Goal: Task Accomplishment & Management: Use online tool/utility

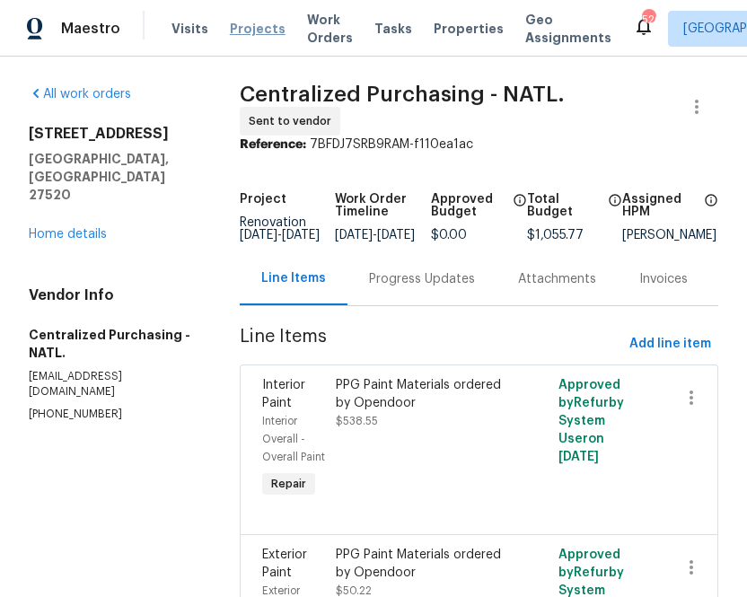
click at [242, 22] on span "Projects" at bounding box center [258, 29] width 56 height 18
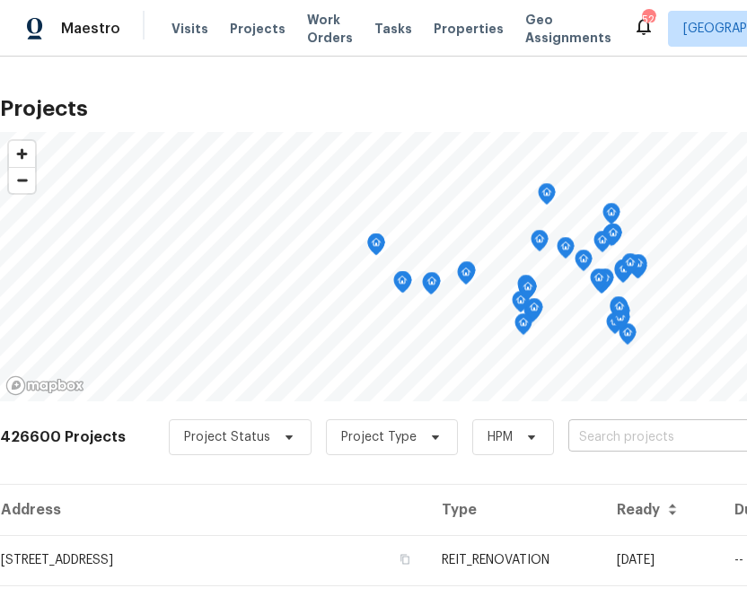
click at [600, 446] on input "text" at bounding box center [671, 438] width 206 height 28
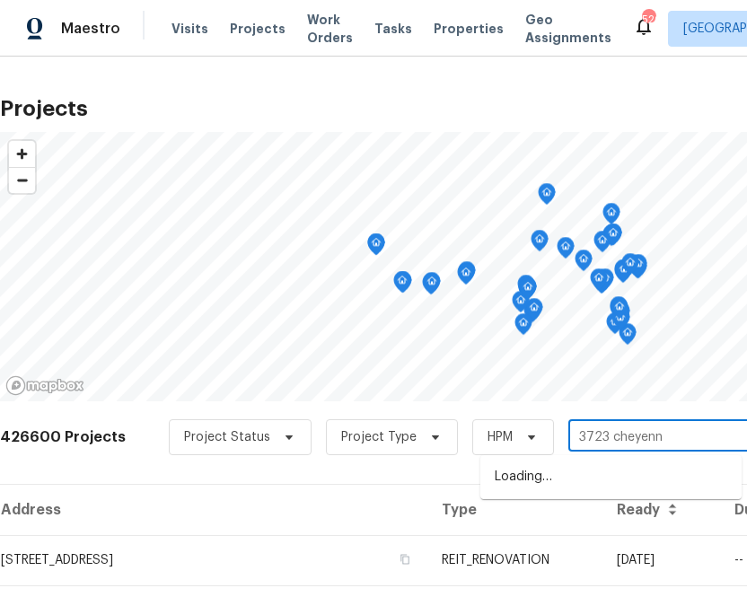
type input "3723 cheyenne"
click at [537, 469] on li "[STREET_ADDRESS]" at bounding box center [610, 477] width 261 height 30
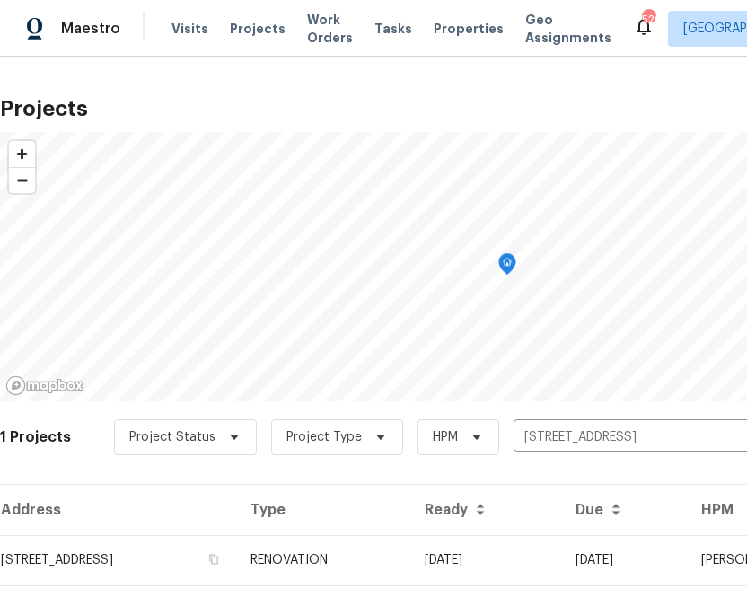
scroll to position [46, 0]
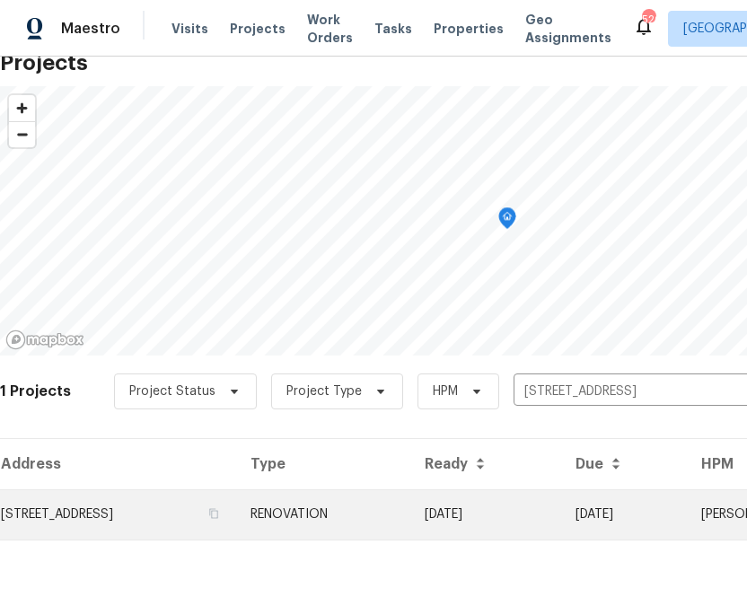
click at [206, 531] on td "[STREET_ADDRESS]" at bounding box center [118, 514] width 236 height 50
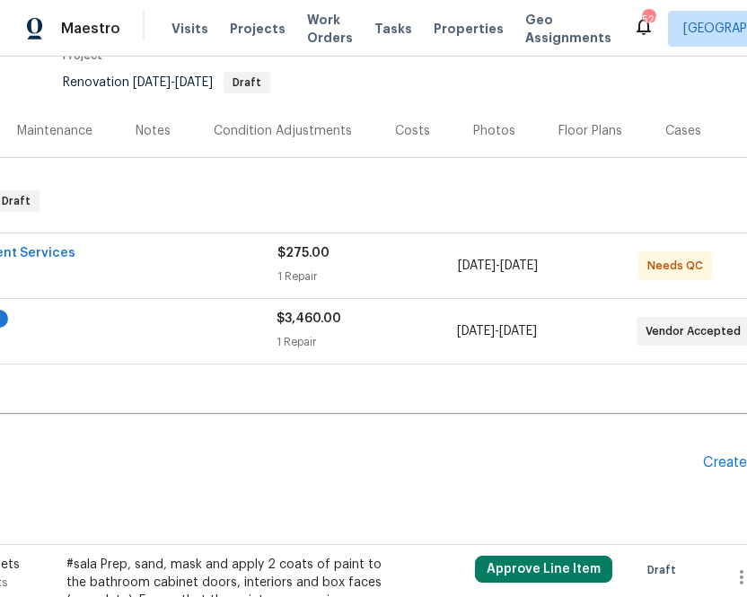
scroll to position [168, 268]
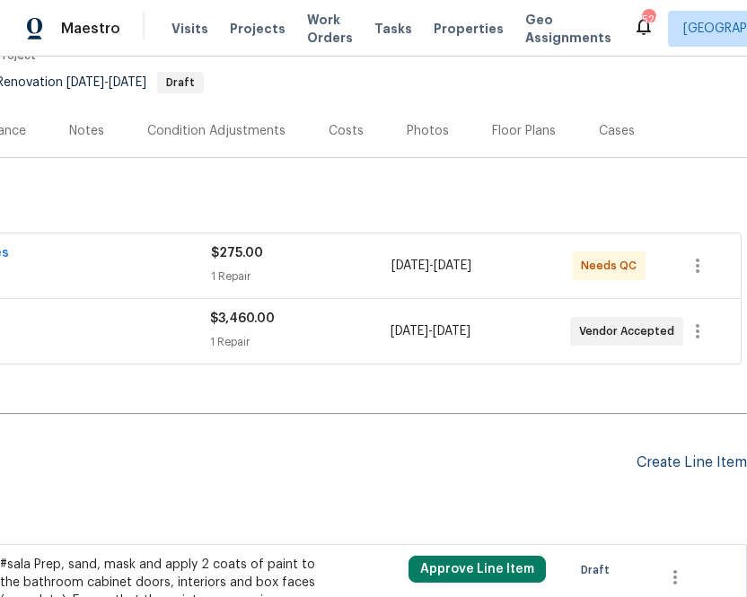
click at [696, 460] on div "Create Line Item" at bounding box center [692, 462] width 110 height 17
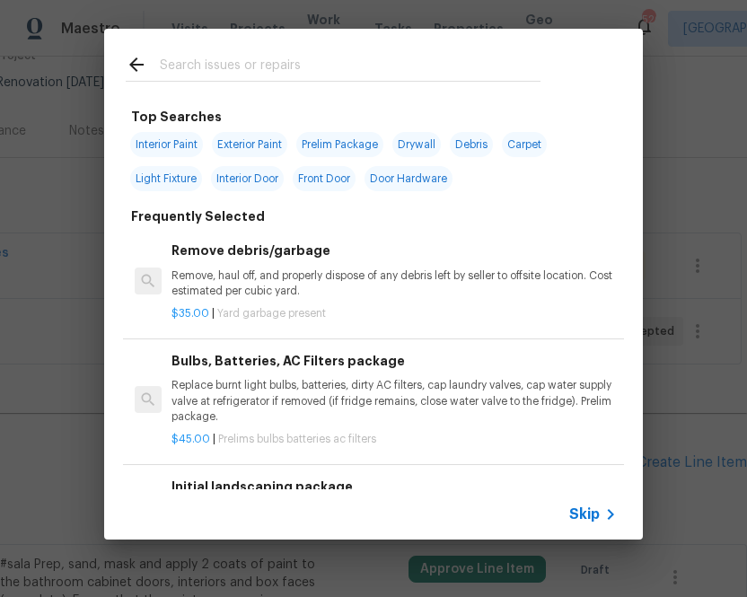
click at [571, 506] on span "Skip" at bounding box center [584, 514] width 31 height 18
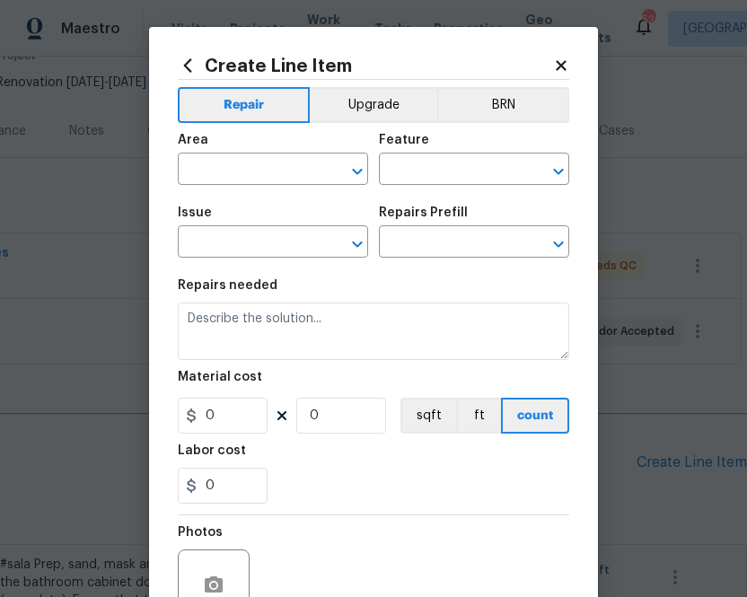
click at [555, 61] on icon at bounding box center [561, 65] width 16 height 16
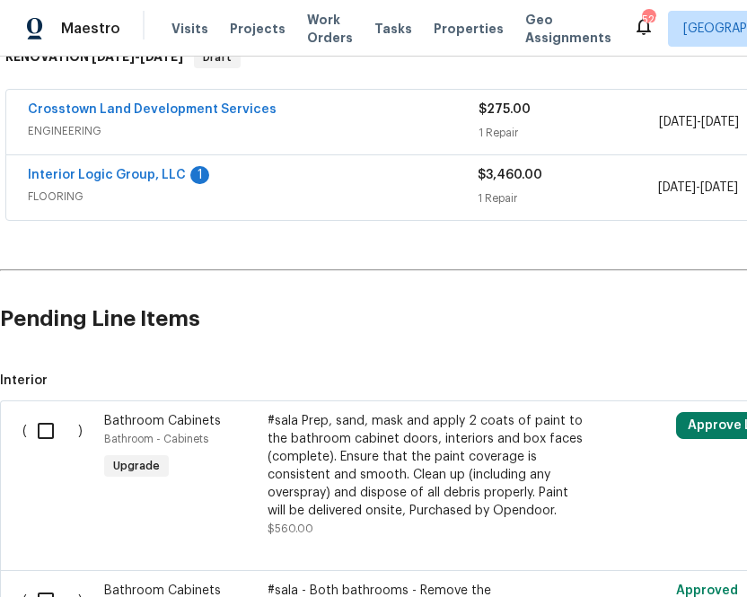
scroll to position [312, 268]
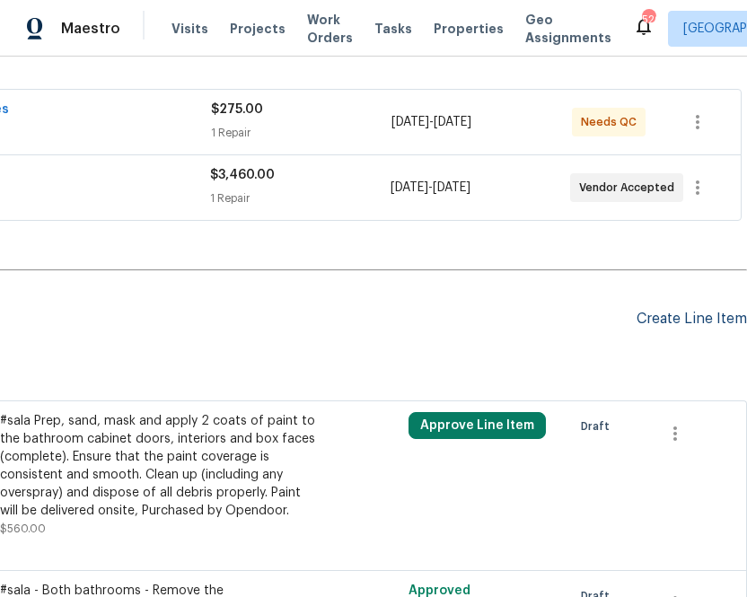
click at [661, 312] on div "Create Line Item" at bounding box center [692, 319] width 110 height 17
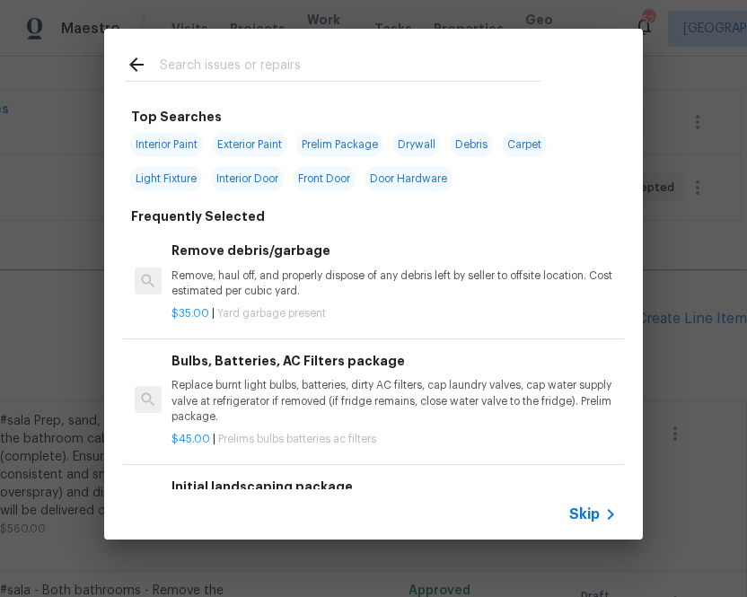
click at [267, 72] on input "text" at bounding box center [350, 67] width 381 height 27
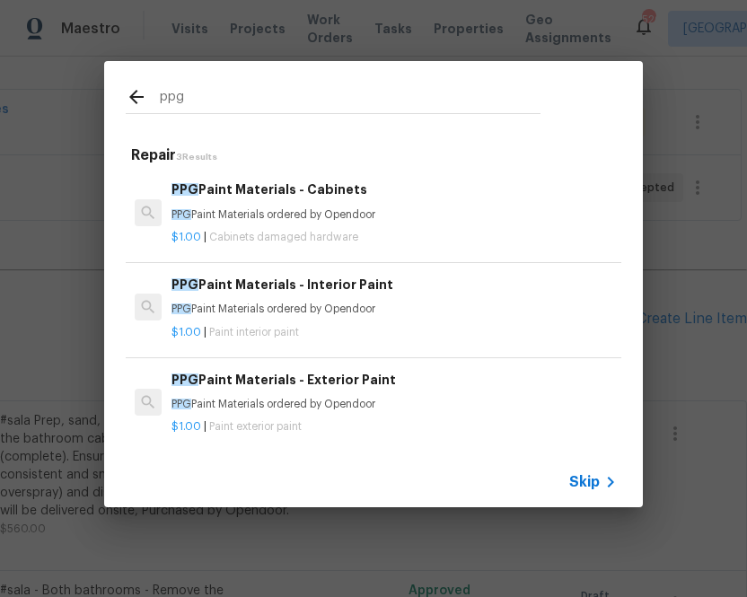
type input "ppg"
click at [257, 333] on span "Paint interior paint" at bounding box center [254, 332] width 90 height 11
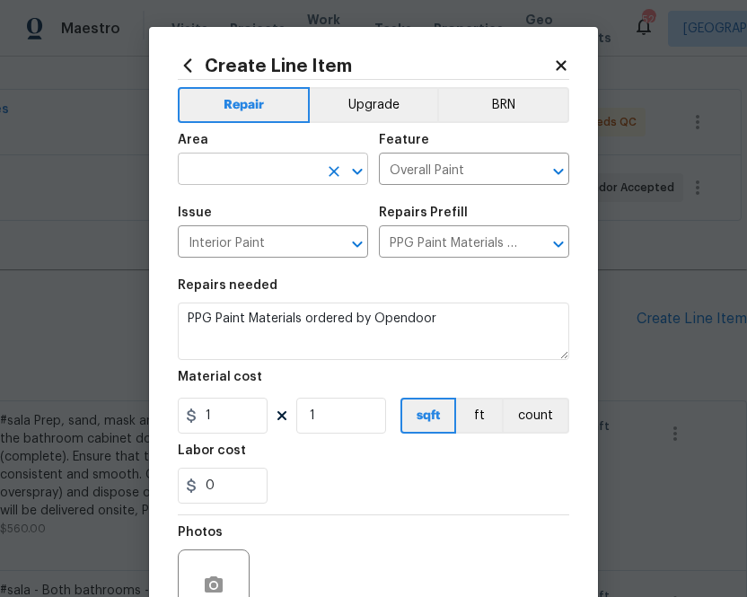
click at [219, 180] on input "text" at bounding box center [248, 171] width 140 height 28
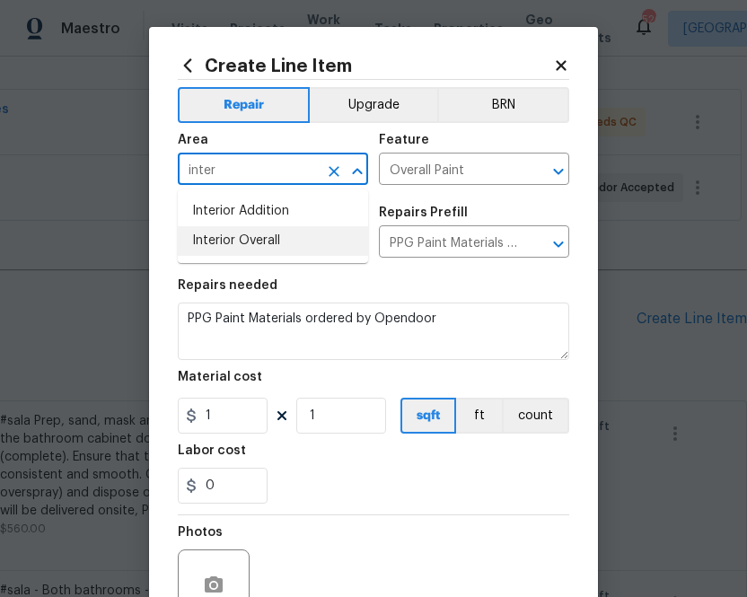
click at [223, 250] on li "Interior Overall" at bounding box center [273, 241] width 190 height 30
type input "Interior Overall"
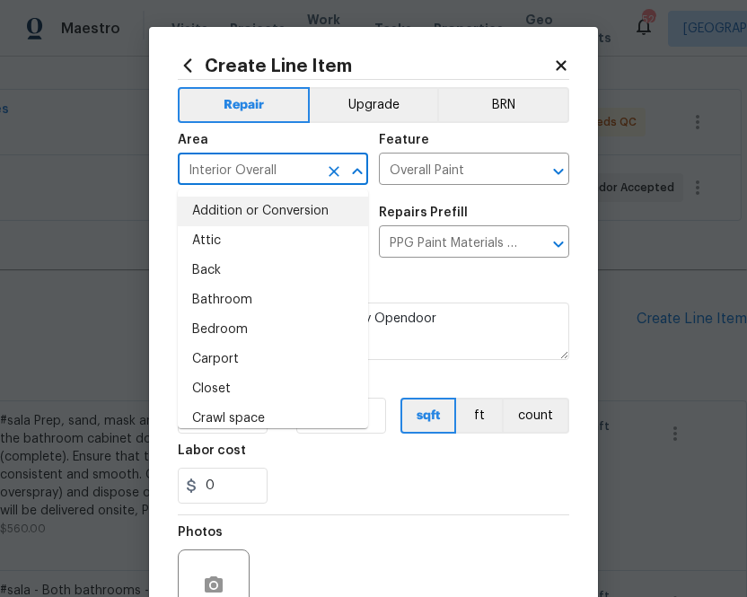
click at [459, 202] on div "Issue Interior Paint ​ Repairs Prefill PPG Paint Materials - Interior Paint $1.…" at bounding box center [373, 232] width 391 height 73
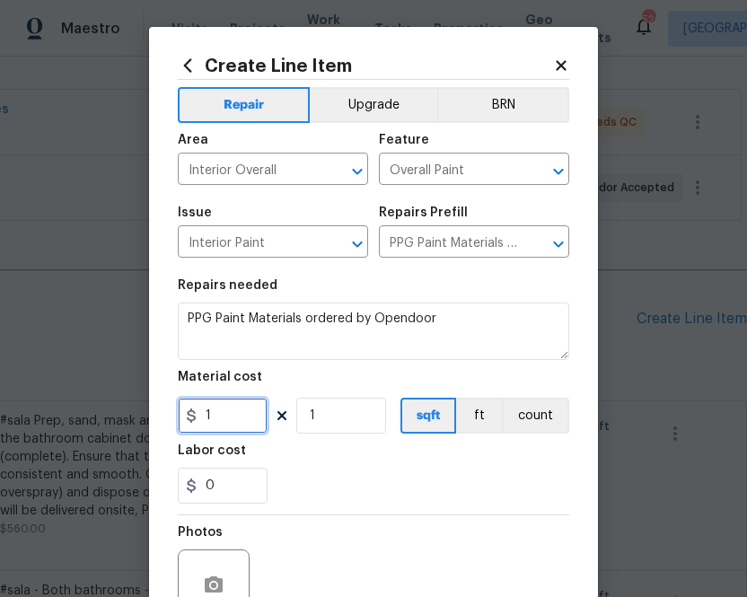
click at [241, 412] on input "1" at bounding box center [223, 416] width 90 height 36
paste input "532.63"
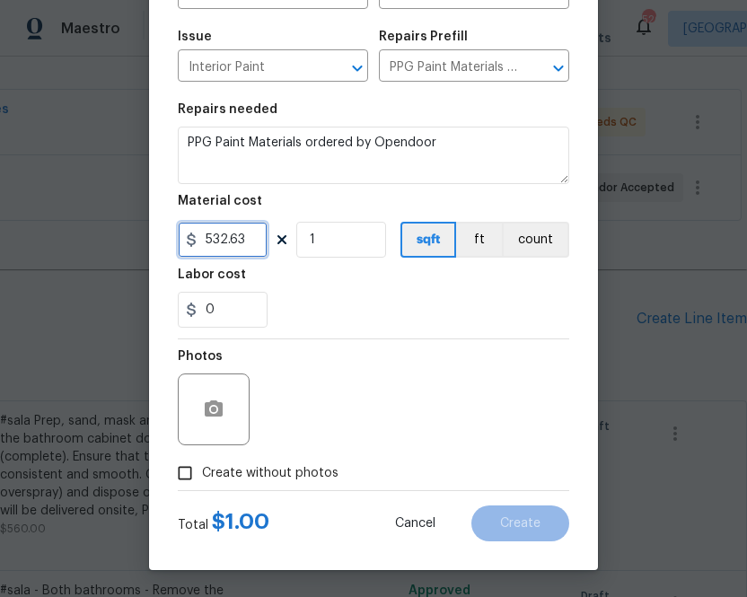
type input "532.63"
click at [312, 470] on span "Create without photos" at bounding box center [270, 473] width 136 height 19
click at [202, 470] on input "Create without photos" at bounding box center [185, 473] width 34 height 34
checkbox input "true"
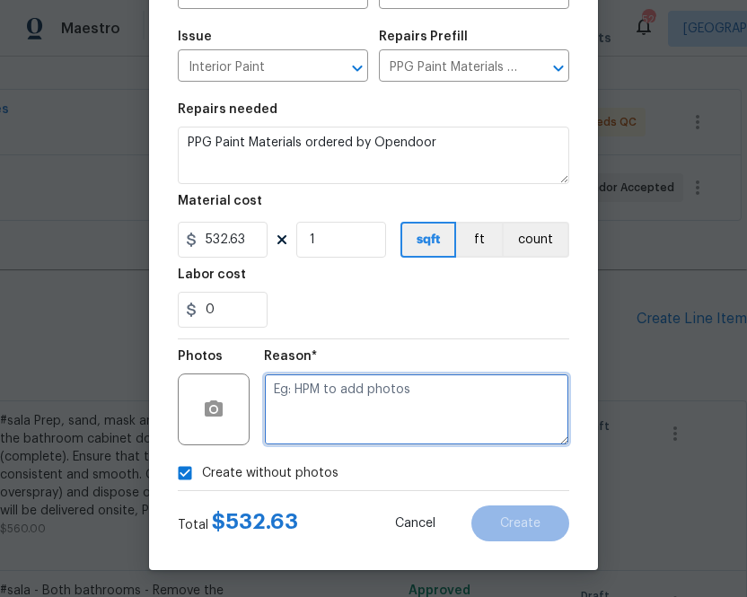
click at [333, 407] on textarea at bounding box center [416, 410] width 305 height 72
type textarea "na"
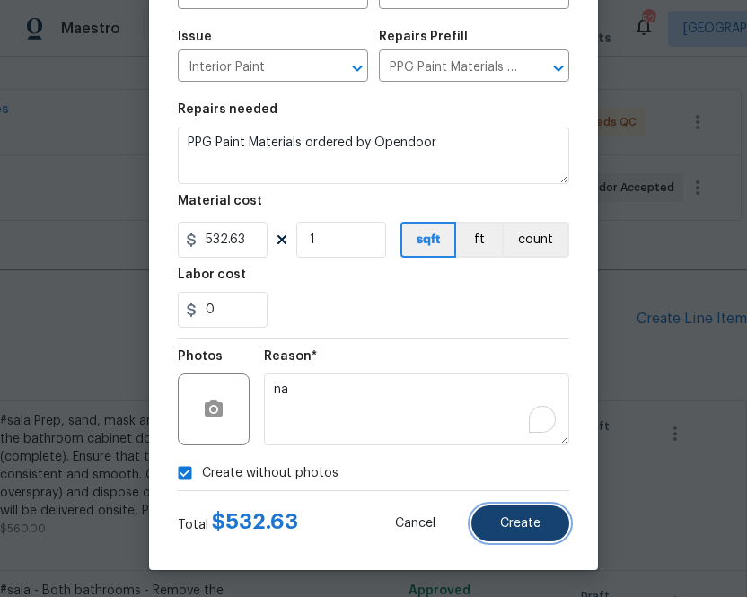
click at [512, 515] on button "Create" at bounding box center [520, 523] width 98 height 36
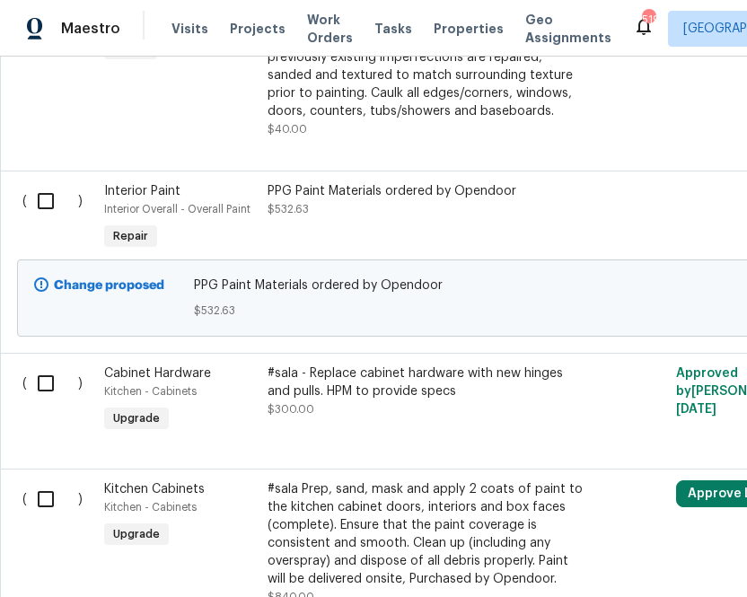
scroll to position [1512, 0]
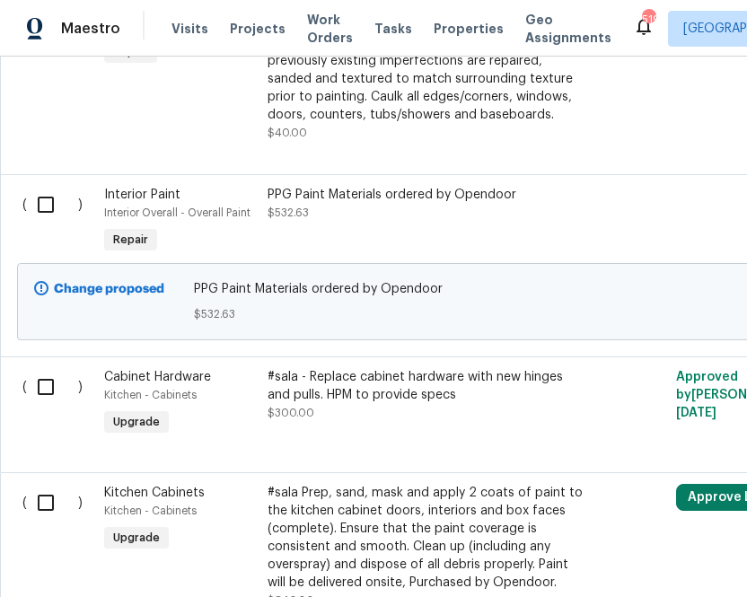
click at [48, 200] on input "checkbox" at bounding box center [52, 205] width 51 height 38
checkbox input "true"
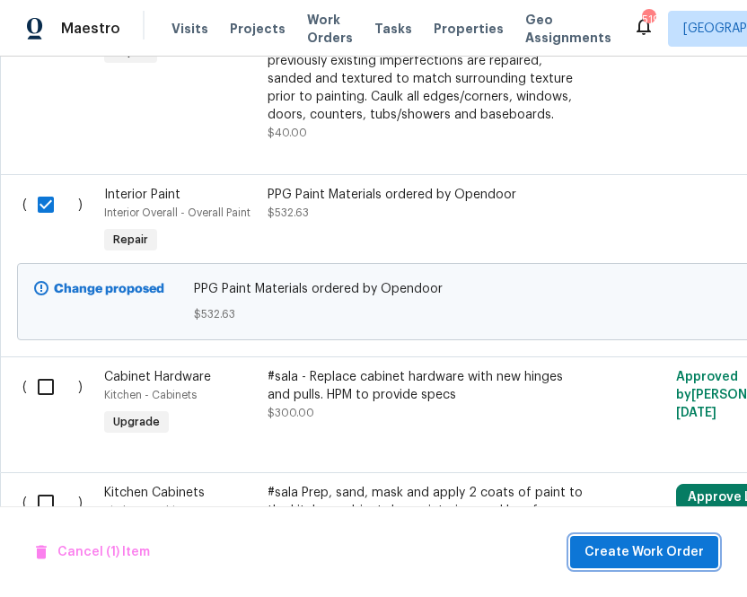
click at [658, 541] on span "Create Work Order" at bounding box center [643, 552] width 119 height 22
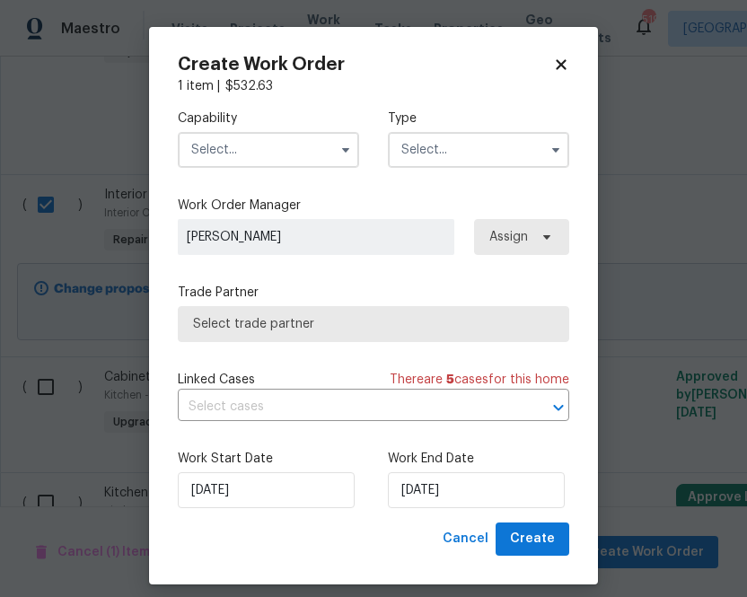
click at [294, 151] on input "text" at bounding box center [268, 150] width 181 height 36
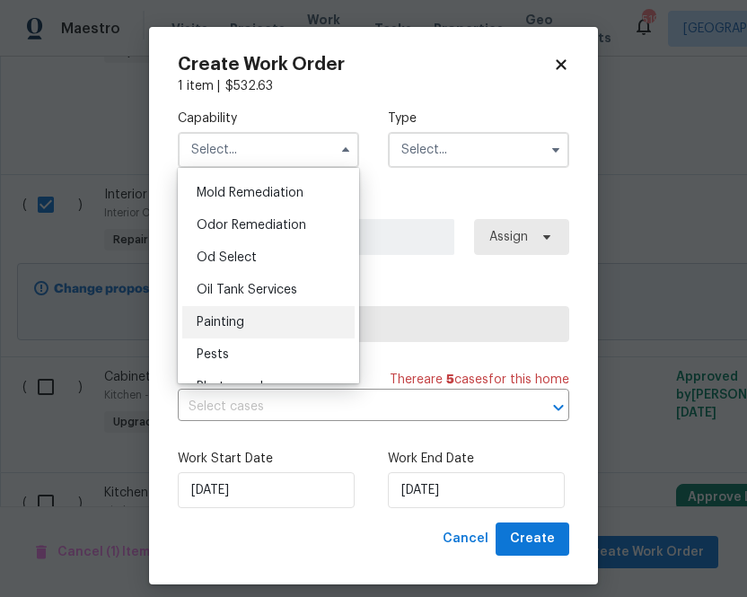
scroll to position [1376, 0]
click at [299, 312] on div "Painting" at bounding box center [268, 320] width 172 height 32
type input "Painting"
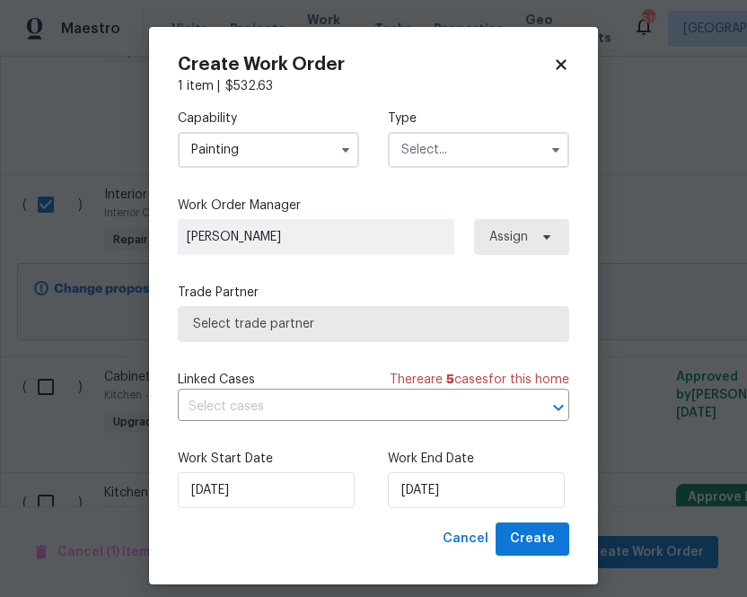
click at [425, 161] on input "text" at bounding box center [478, 150] width 181 height 36
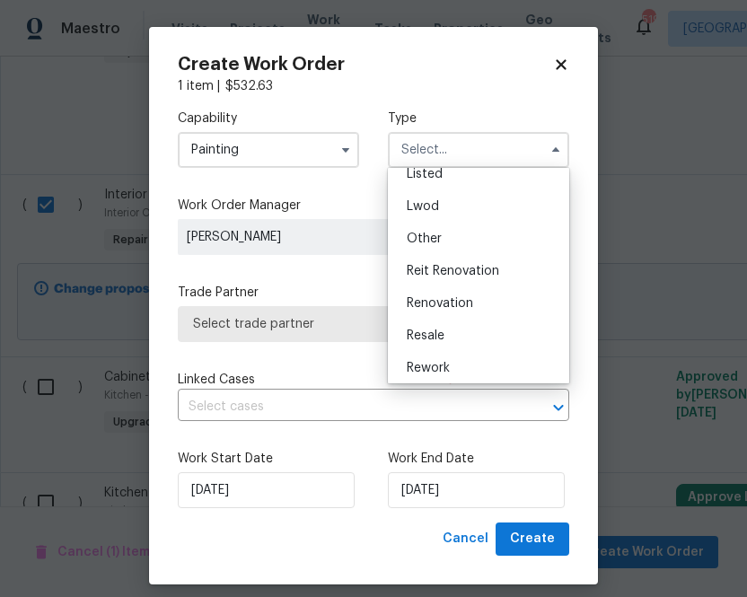
scroll to position [214, 0]
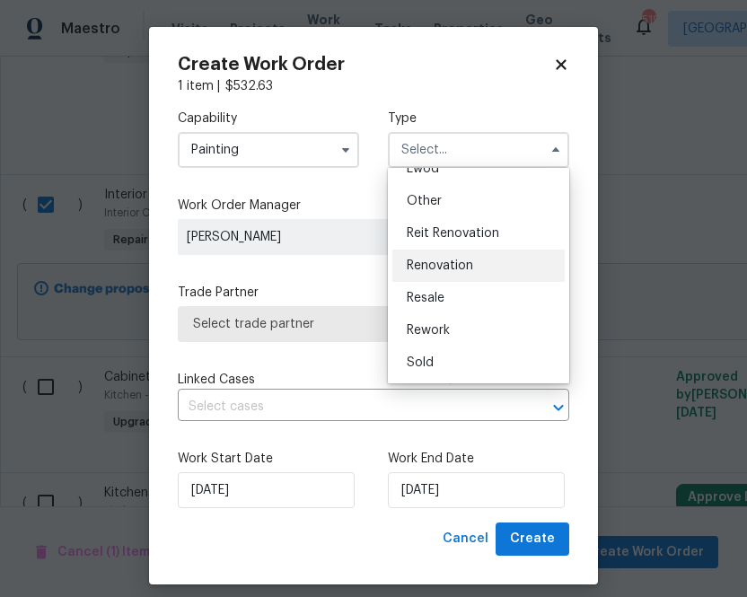
click at [426, 264] on span "Renovation" at bounding box center [440, 265] width 66 height 13
type input "Renovation"
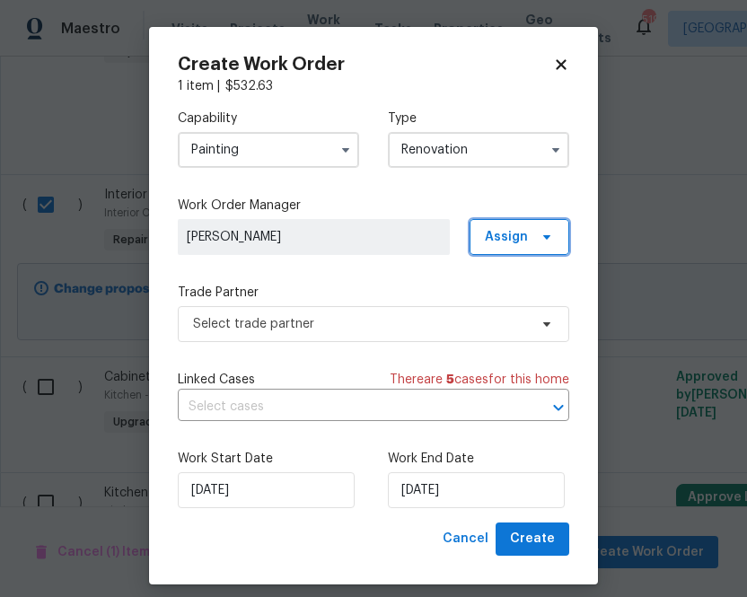
click at [481, 244] on span "Assign" at bounding box center [520, 237] width 100 height 36
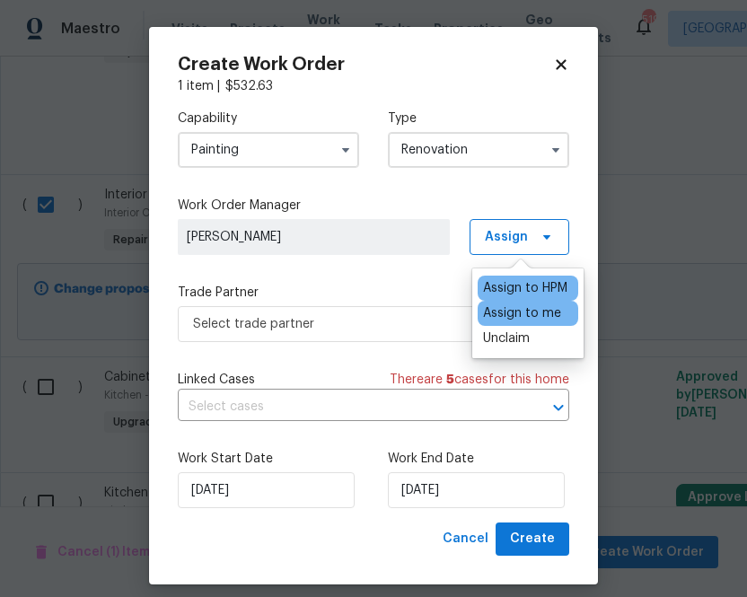
click at [497, 312] on div "Assign to me" at bounding box center [522, 313] width 78 height 18
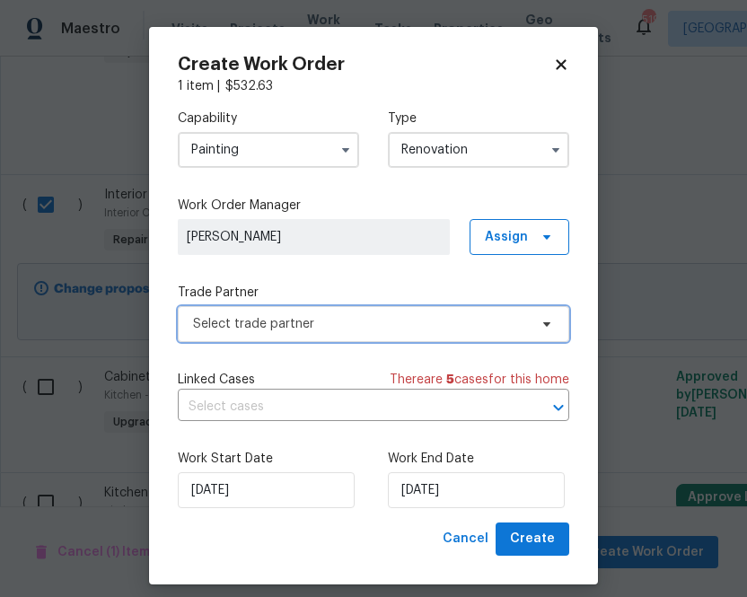
click at [318, 310] on span "Select trade partner" at bounding box center [373, 324] width 391 height 36
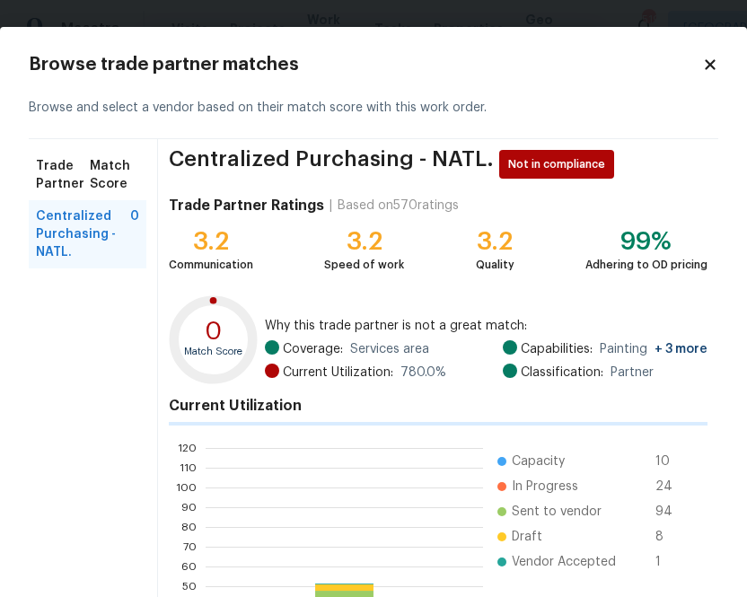
click at [318, 330] on span "Why this trade partner is not a great match:" at bounding box center [486, 326] width 443 height 18
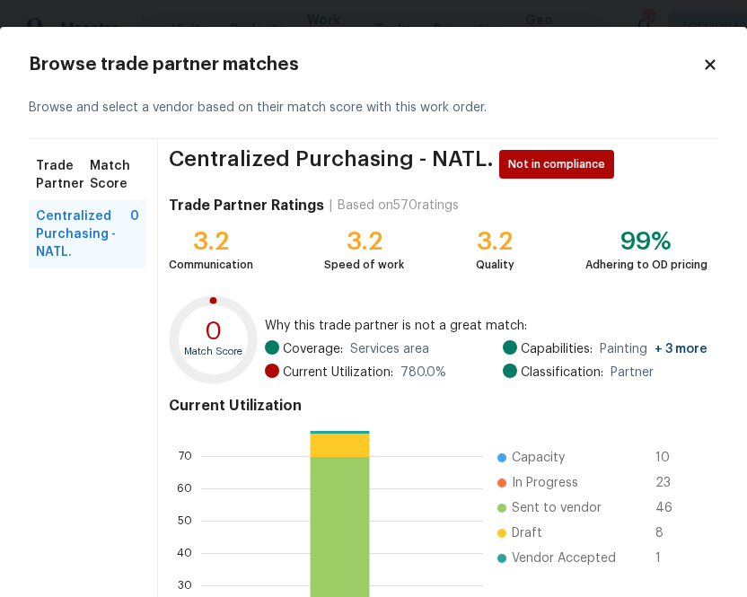
scroll to position [192, 0]
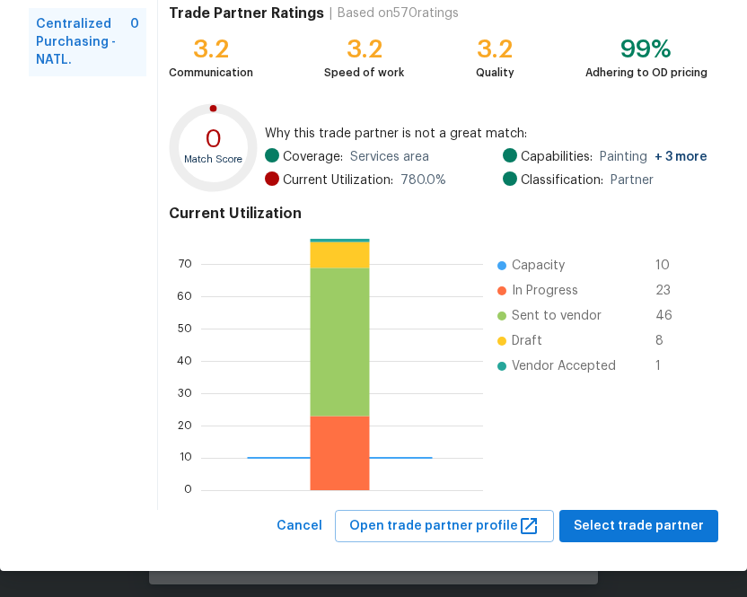
click at [624, 503] on div "Centralized Purchasing - NATL. Not in compliance Trade Partner Ratings | Based …" at bounding box center [438, 228] width 560 height 563
click at [624, 512] on button "Select trade partner" at bounding box center [638, 526] width 159 height 33
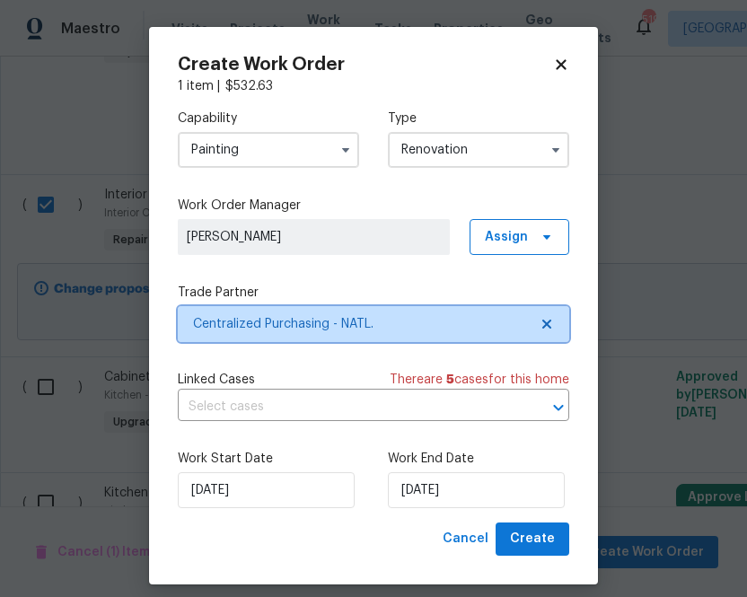
scroll to position [0, 0]
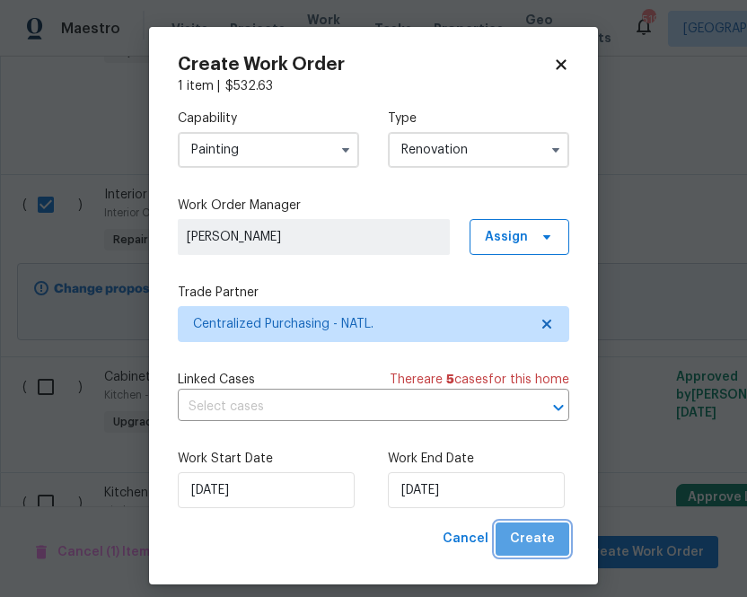
click at [553, 544] on span "Create" at bounding box center [532, 539] width 45 height 22
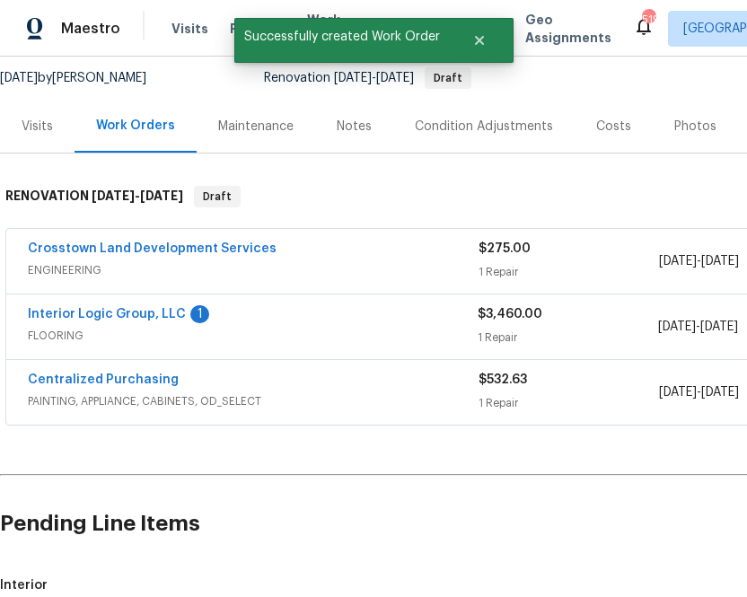
scroll to position [201, 0]
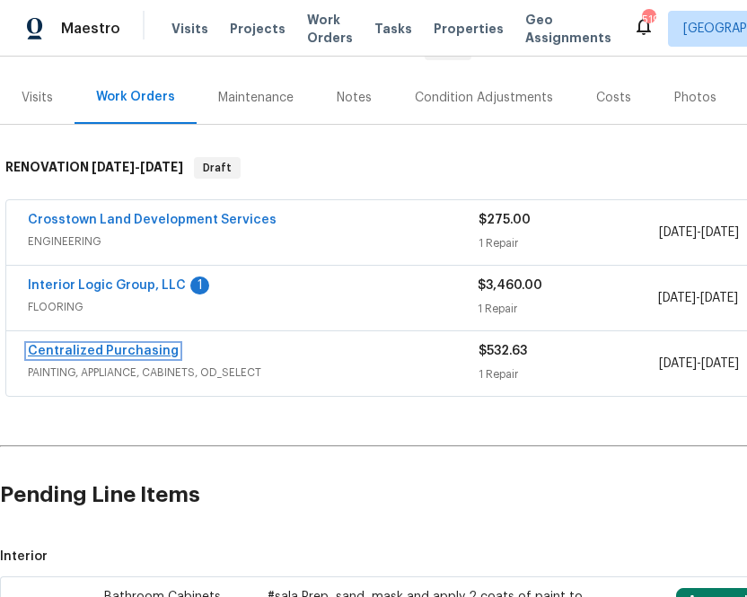
click at [143, 349] on link "Centralized Purchasing" at bounding box center [103, 351] width 151 height 13
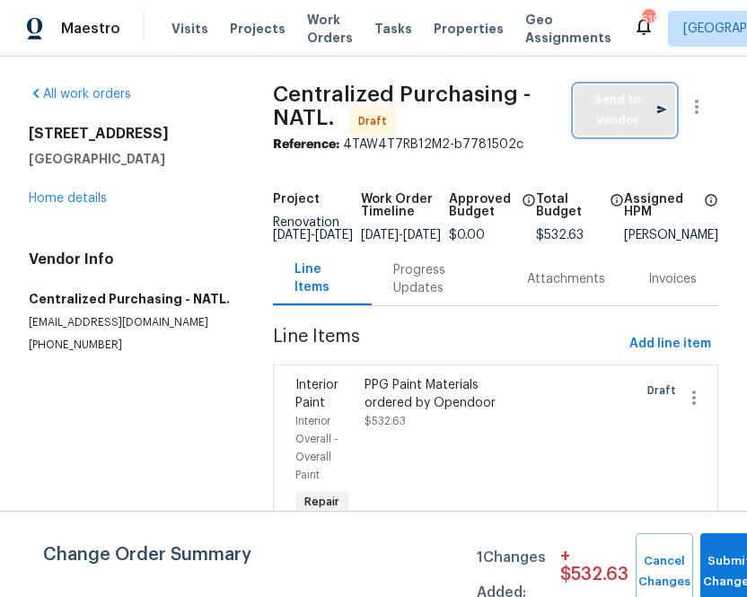
click at [617, 98] on span "Send to Vendor" at bounding box center [625, 110] width 83 height 41
